Goal: Information Seeking & Learning: Learn about a topic

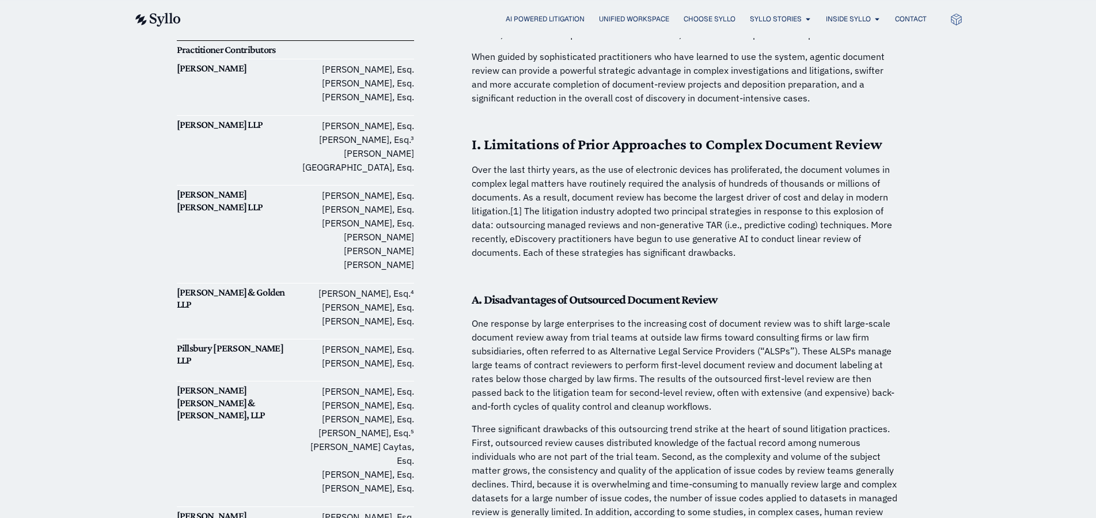
scroll to position [411, 0]
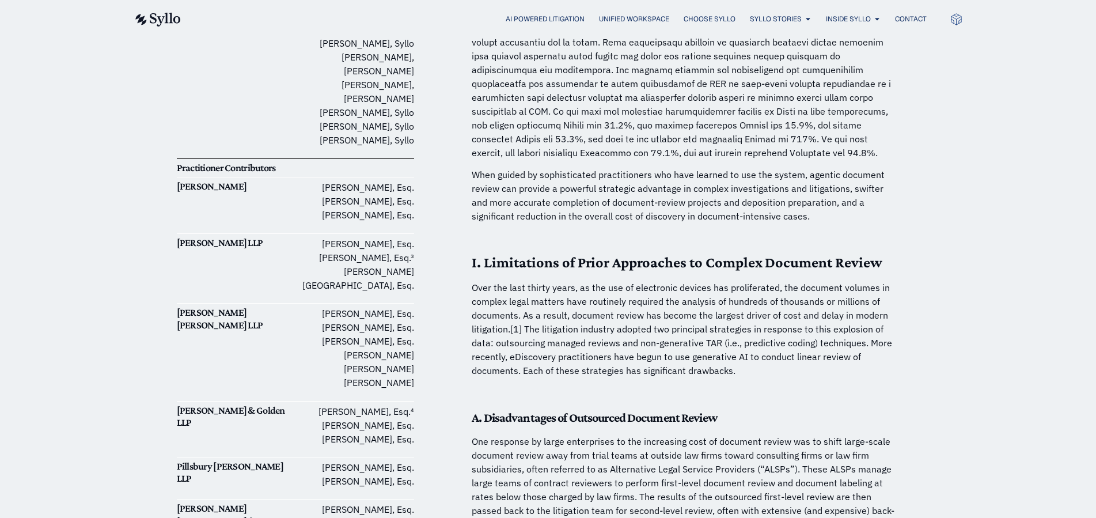
click at [222, 180] on h6 "[PERSON_NAME]" at bounding box center [236, 186] width 119 height 13
click at [221, 180] on h6 "[PERSON_NAME]" at bounding box center [236, 186] width 119 height 13
click at [221, 180] on h6 "Ballard Spahr" at bounding box center [236, 186] width 119 height 13
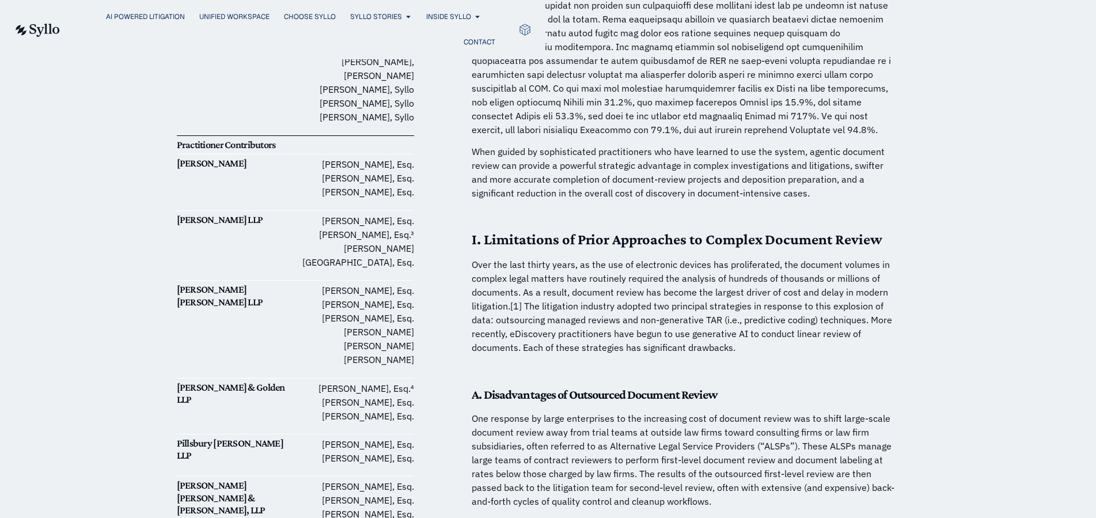
scroll to position [472, 0]
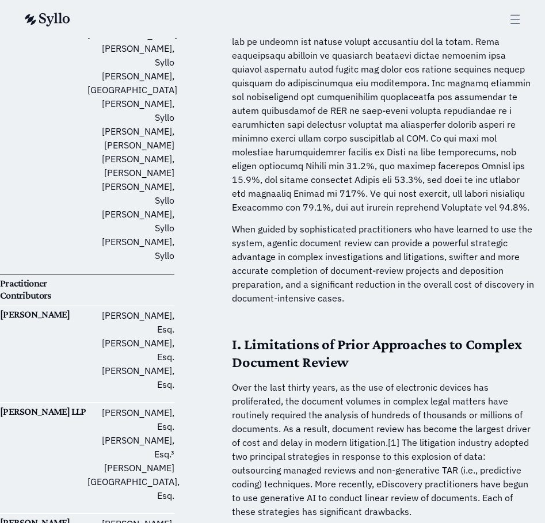
click at [261, 491] on p "Over the last thirty years, as the use of electronic devices has proliferated, …" at bounding box center [383, 450] width 303 height 138
click at [84, 406] on div "Mayer Brown LLP" at bounding box center [44, 458] width 88 height 105
drag, startPoint x: 75, startPoint y: 291, endPoint x: 31, endPoint y: 286, distance: 45.3
copy div "Mayer Brown LLP"
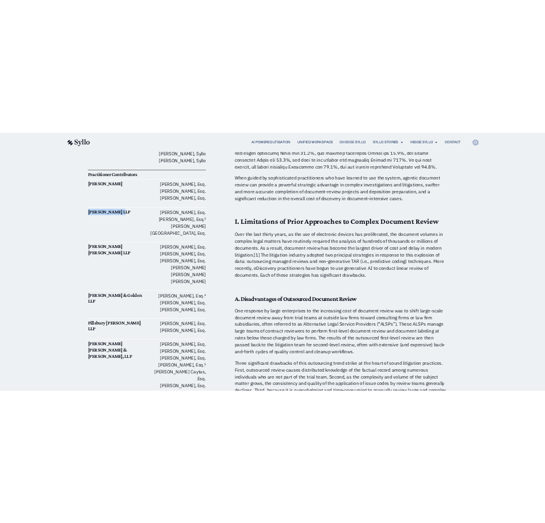
scroll to position [533, 0]
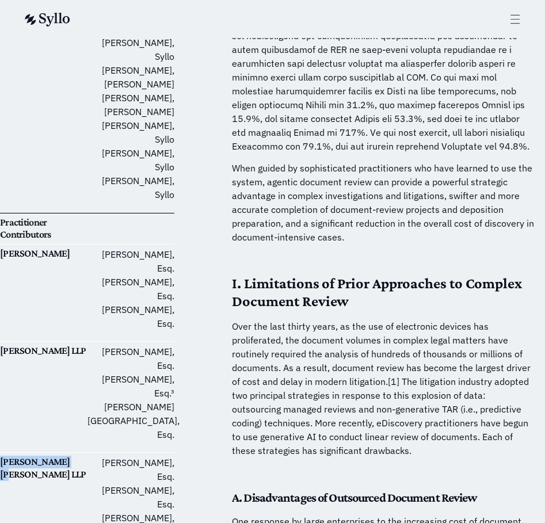
drag, startPoint x: 73, startPoint y: 322, endPoint x: -5, endPoint y: 324, distance: 77.8
copy h6 "Nixon Peabody LL"
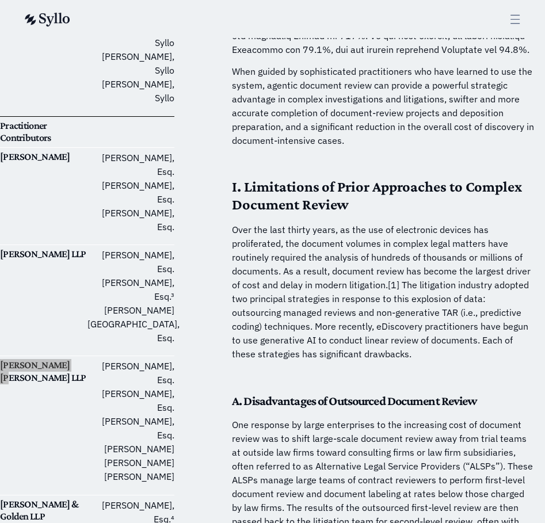
scroll to position [709, 0]
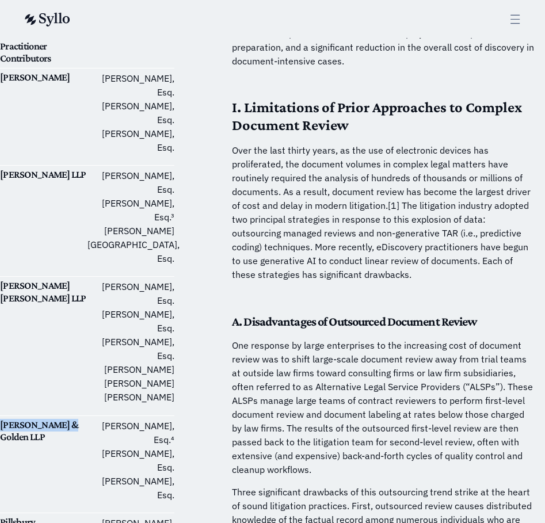
drag, startPoint x: 66, startPoint y: 279, endPoint x: -1, endPoint y: 271, distance: 67.3
copy h6 "Outten & Golden"
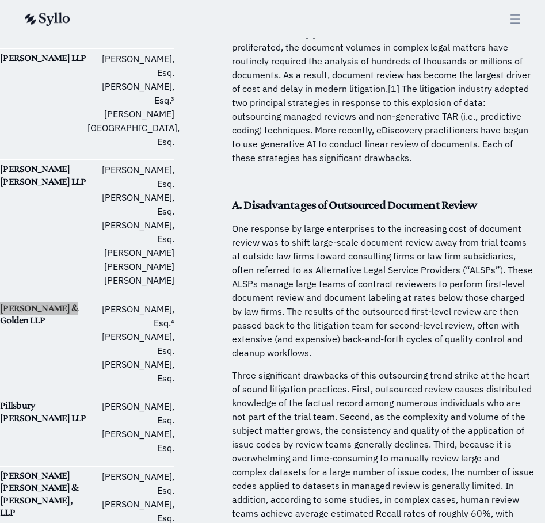
scroll to position [826, 0]
drag, startPoint x: 55, startPoint y: 268, endPoint x: 0, endPoint y: 245, distance: 59.9
click at [0, 245] on div "Download White Paper PDF Date March 21, 2025 Technical Contributors Pei-Lun Tai…" at bounding box center [87, 102] width 174 height 1250
copy div "Pillsbury Winthrop Shaw Pittman"
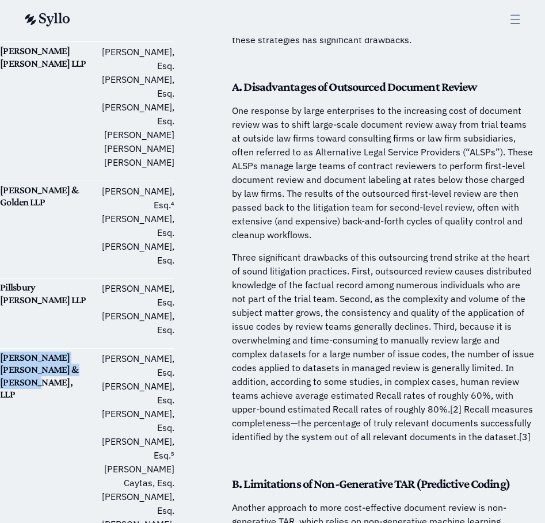
drag, startPoint x: 18, startPoint y: 215, endPoint x: 3, endPoint y: 193, distance: 26.5
click at [3, 352] on h6 "Quinn Emanuel Urquhart & Sullivan, LLP" at bounding box center [44, 377] width 88 height 50
copy h6 "Quinn Emanuel Urquhart & Sullivan, LLP"
drag, startPoint x: 78, startPoint y: 390, endPoint x: 1, endPoint y: 366, distance: 80.8
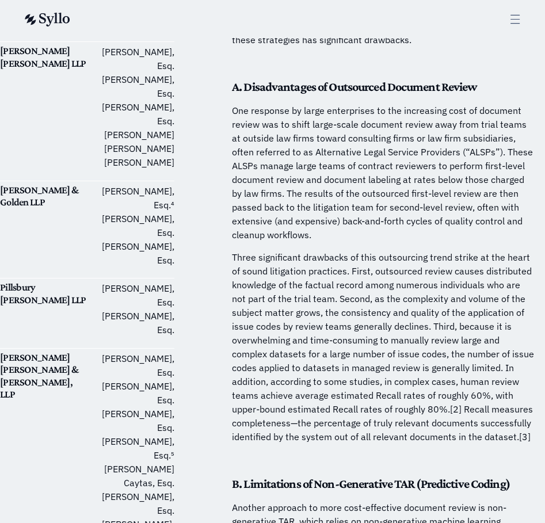
copy h6 "Royer Cooper Cohen Braunfeld LLC"
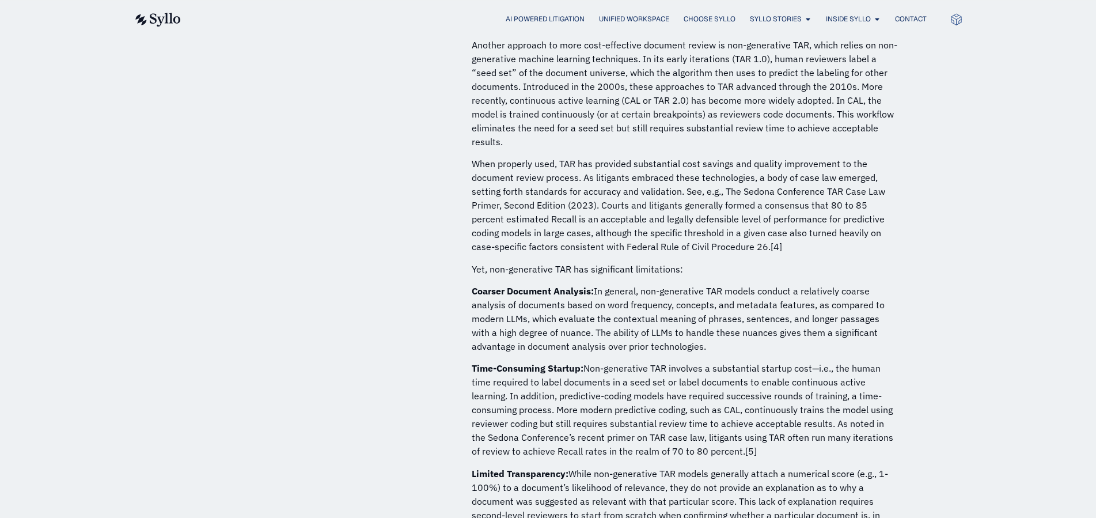
scroll to position [1061, 0]
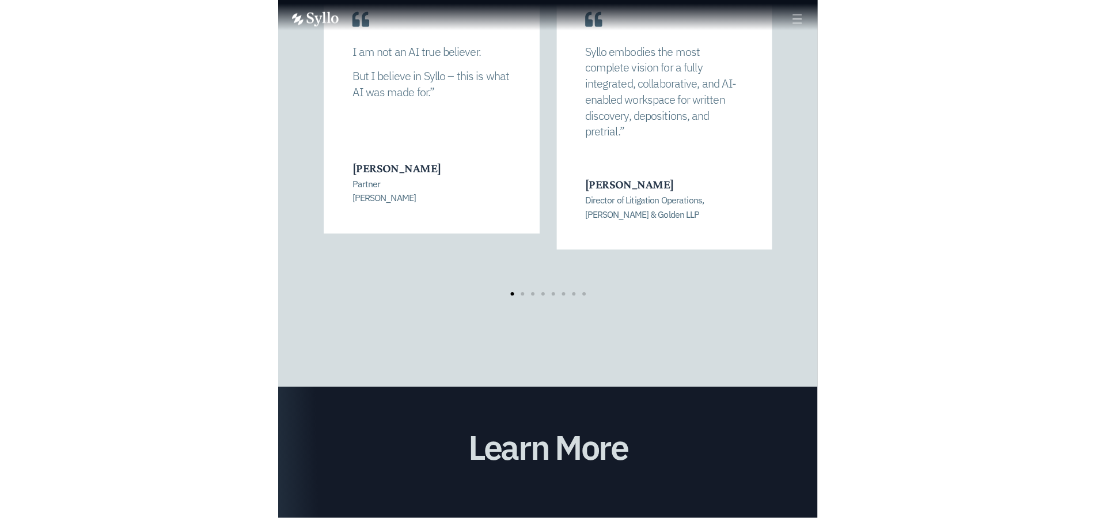
scroll to position [1836, 0]
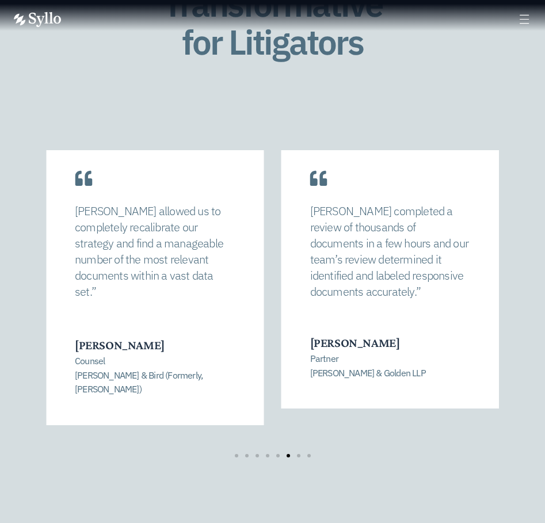
click at [238, 444] on div "Syllo completed a review of thousands of documents in a few hours and our team’…" at bounding box center [272, 304] width 499 height 400
click at [238, 454] on div at bounding box center [272, 455] width 83 height 3
click at [238, 454] on span "Go to slide 1" at bounding box center [236, 455] width 3 height 3
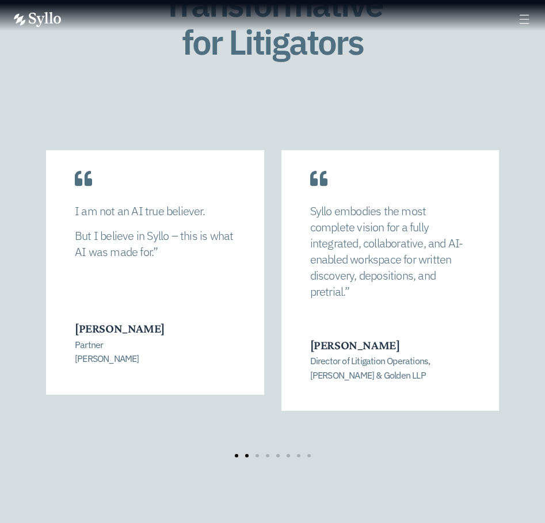
click at [247, 454] on span "Go to slide 2" at bounding box center [246, 455] width 3 height 3
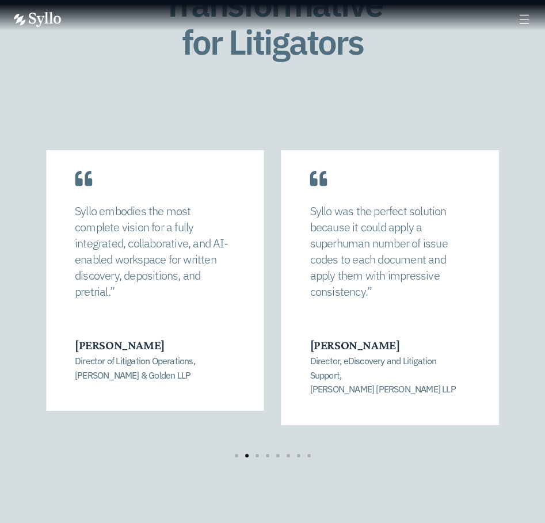
click at [259, 440] on div "Syllo completed a review of thousands of documents in a few hours and our team’…" at bounding box center [272, 303] width 453 height 307
click at [258, 454] on span "Go to slide 3" at bounding box center [257, 455] width 3 height 3
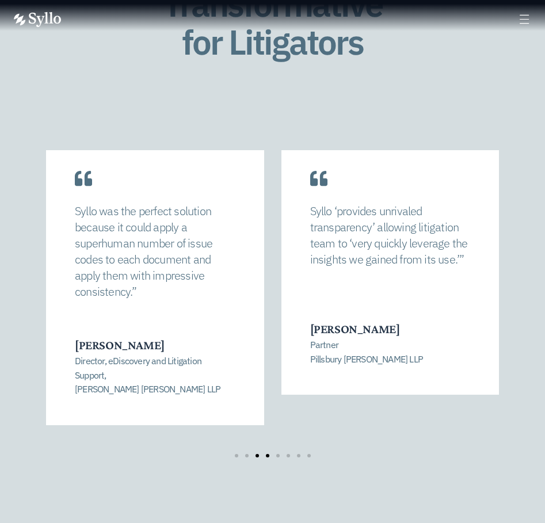
click at [268, 454] on span "Go to slide 4" at bounding box center [267, 455] width 3 height 3
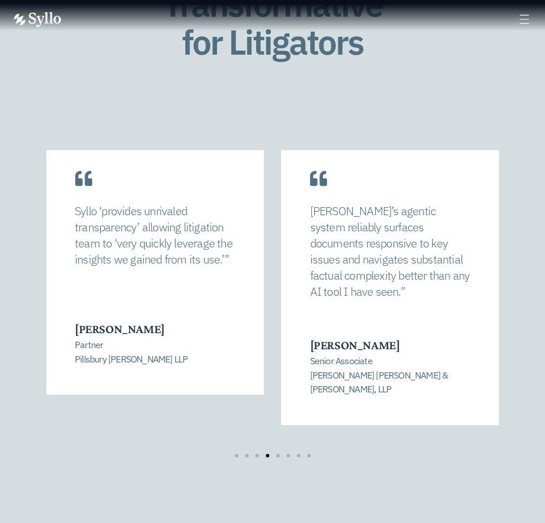
click at [276, 454] on div at bounding box center [272, 455] width 83 height 3
click at [277, 454] on span "Go to slide 5" at bounding box center [277, 455] width 3 height 3
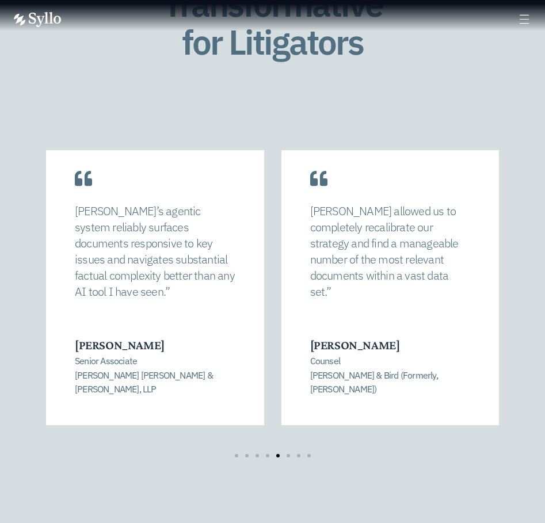
click at [287, 454] on div at bounding box center [272, 455] width 83 height 3
click at [288, 454] on span "Go to slide 6" at bounding box center [288, 455] width 3 height 3
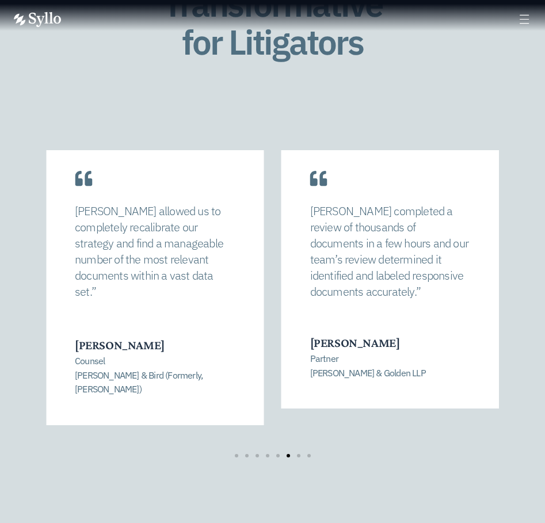
click at [296, 443] on div "Syllo completed a review of thousands of documents in a few hours and our team’…" at bounding box center [272, 303] width 453 height 307
click at [298, 454] on span "Go to slide 7" at bounding box center [298, 455] width 3 height 3
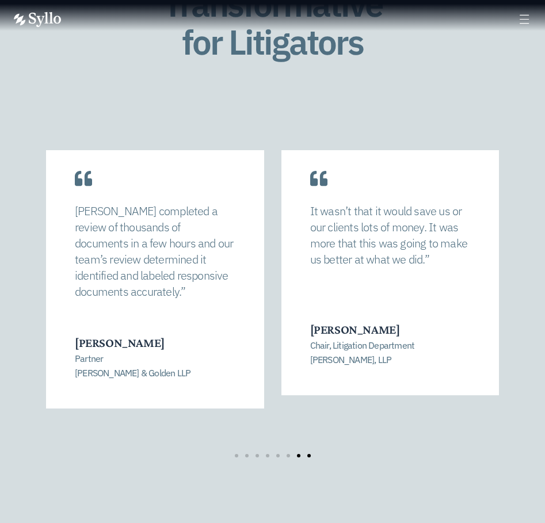
click at [310, 454] on span "Go to slide 8" at bounding box center [308, 455] width 3 height 3
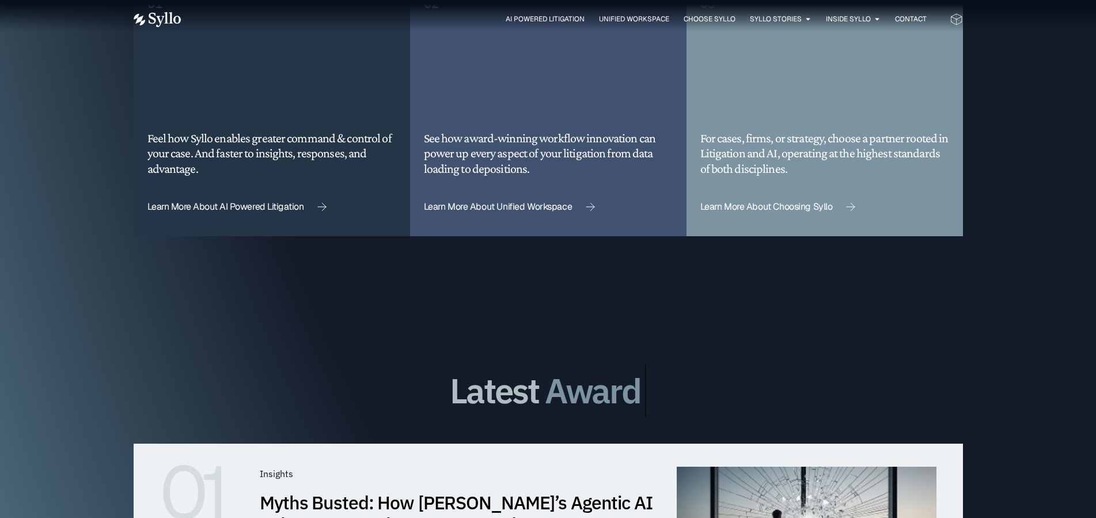
scroll to position [2951, 0]
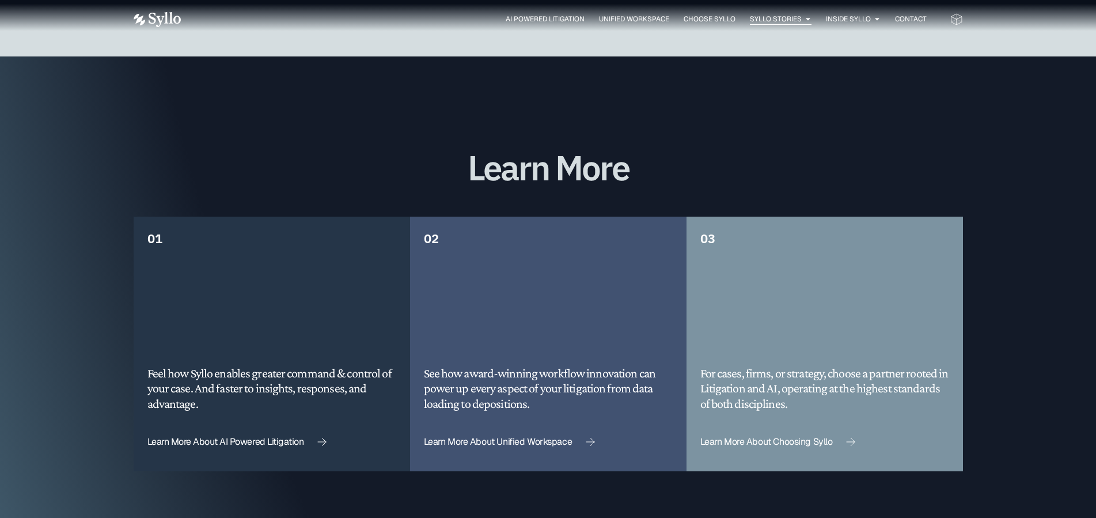
click at [767, 24] on span "Syllo Stories" at bounding box center [776, 19] width 52 height 10
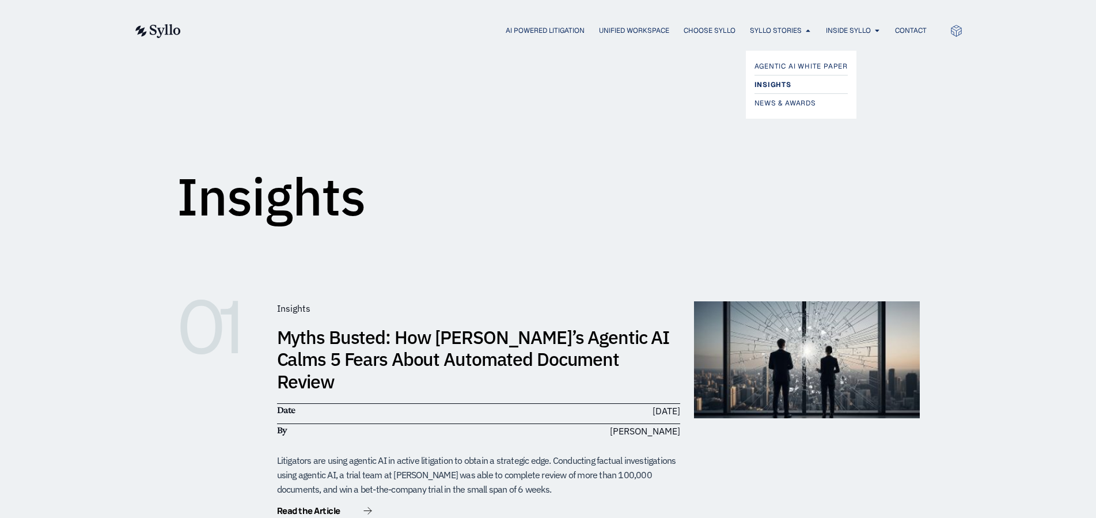
click at [762, 81] on span "Insights" at bounding box center [772, 85] width 37 height 14
click at [772, 68] on span "Agentic AI White Paper" at bounding box center [803, 66] width 98 height 14
click at [708, 26] on span "Choose Syllo" at bounding box center [709, 30] width 52 height 10
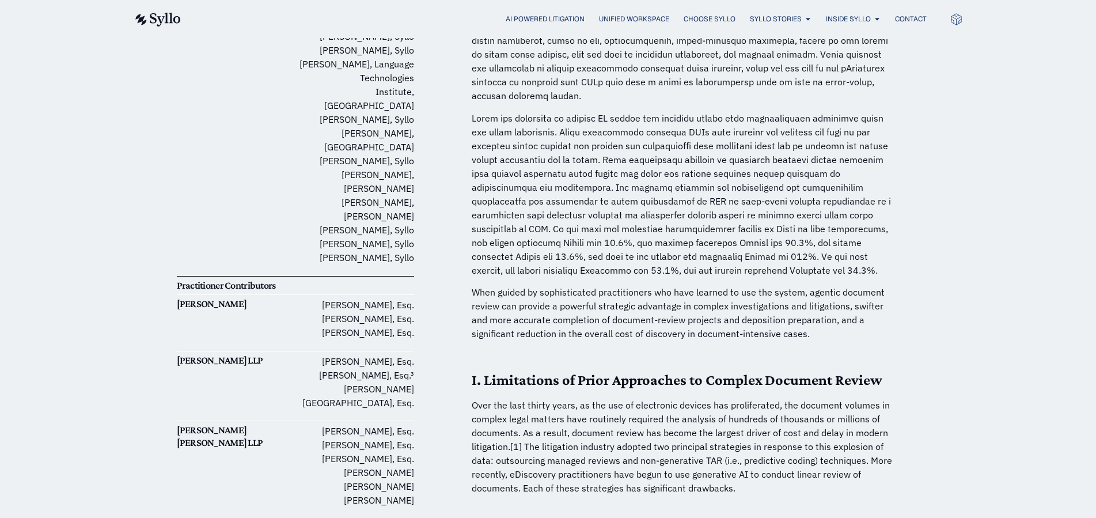
scroll to position [529, 0]
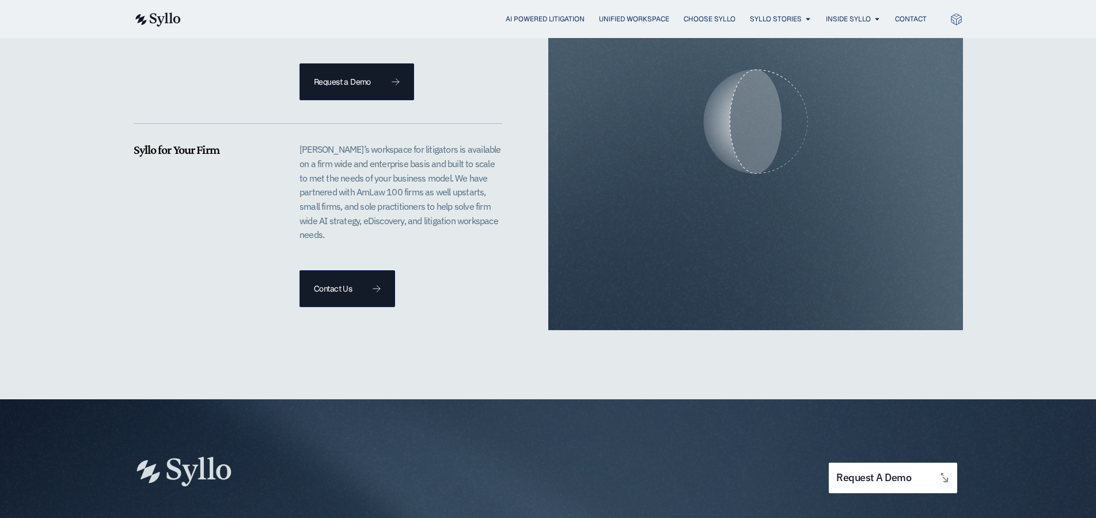
scroll to position [2889, 0]
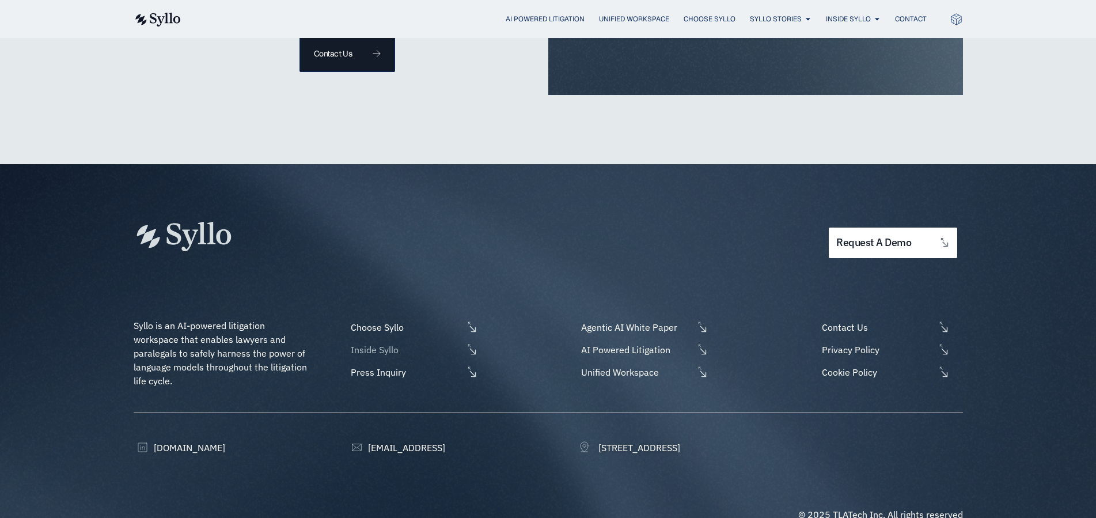
click at [381, 343] on span "Inside Syllo" at bounding box center [405, 350] width 115 height 14
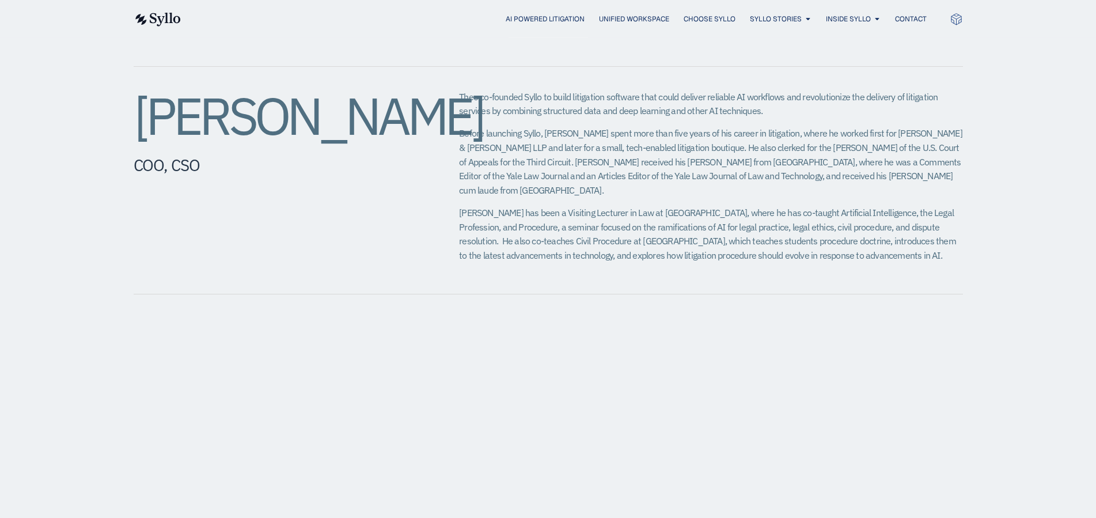
scroll to position [705, 0]
